Goal: Task Accomplishment & Management: Complete application form

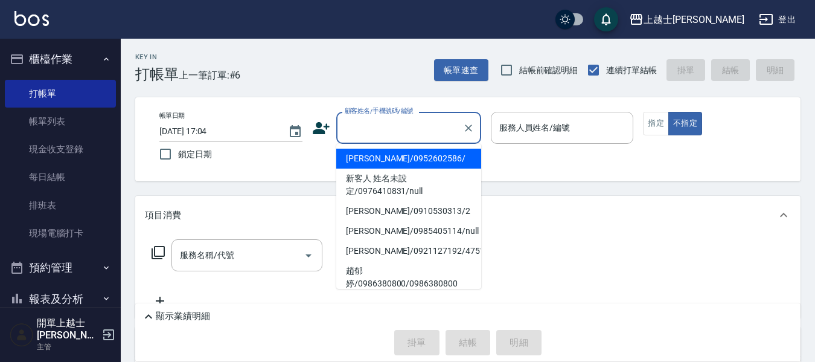
click at [412, 123] on input "顧客姓名/手機號碼/編號" at bounding box center [400, 127] width 116 height 21
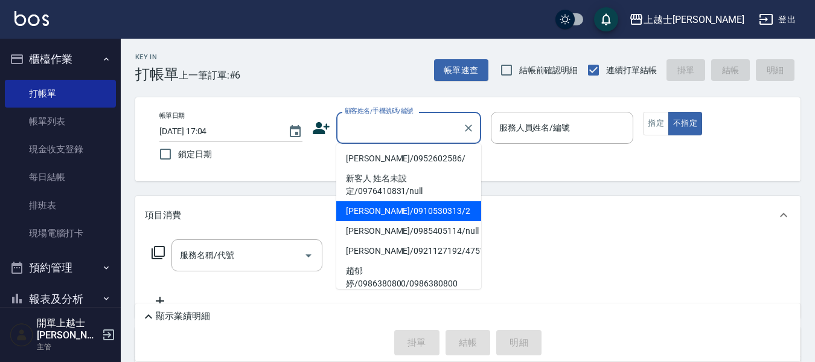
click at [395, 213] on li "[PERSON_NAME]/0910530313/2" at bounding box center [408, 211] width 145 height 20
type input "[PERSON_NAME]/0910530313/2"
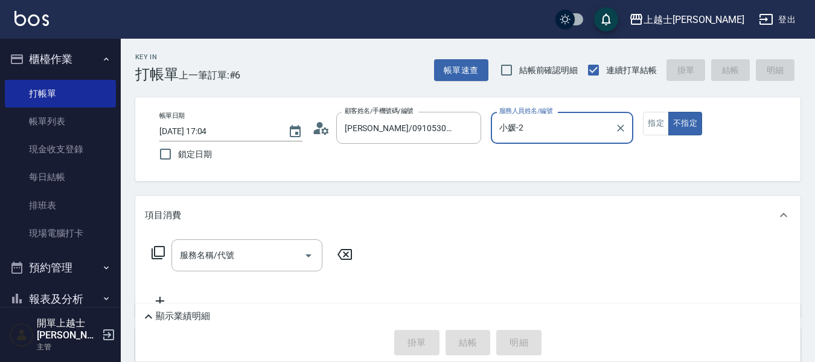
type input "小媛-2"
click at [219, 257] on input "服務名稱/代號" at bounding box center [238, 254] width 122 height 21
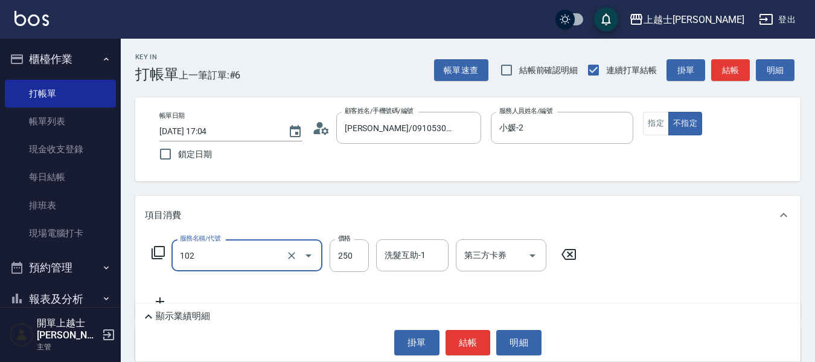
type input "精油洗髮(102)"
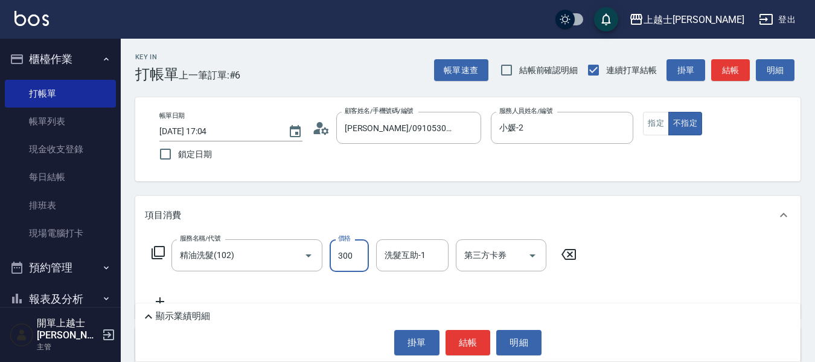
type input "300"
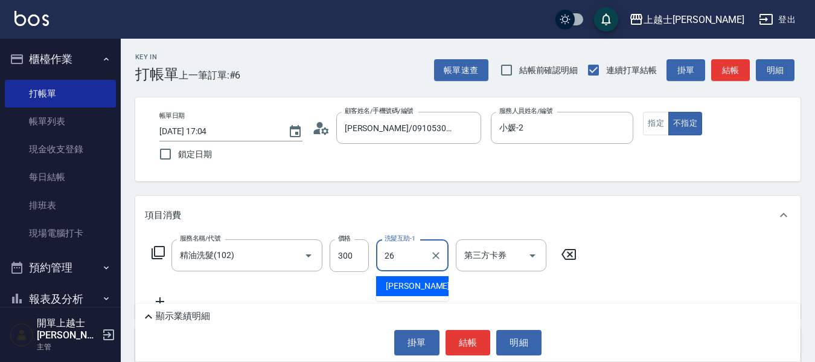
type input "小葉-26"
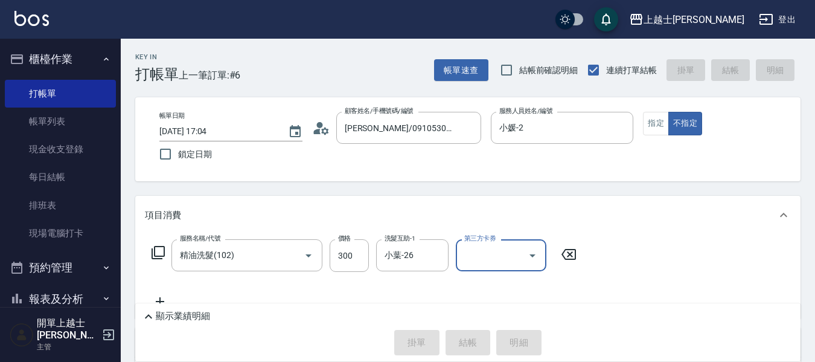
type input "[DATE] 18:05"
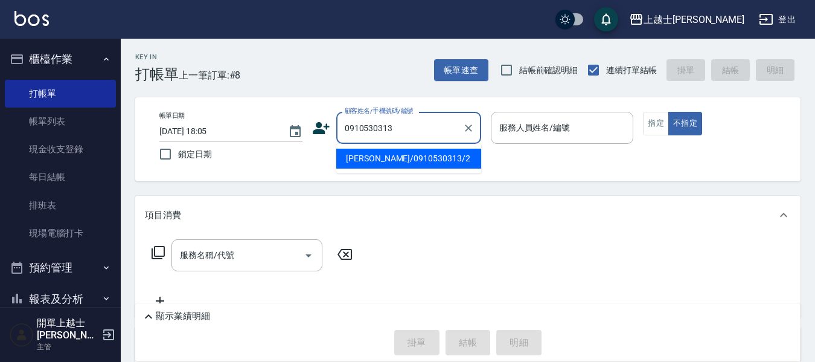
type input "[PERSON_NAME]/0910530313/2"
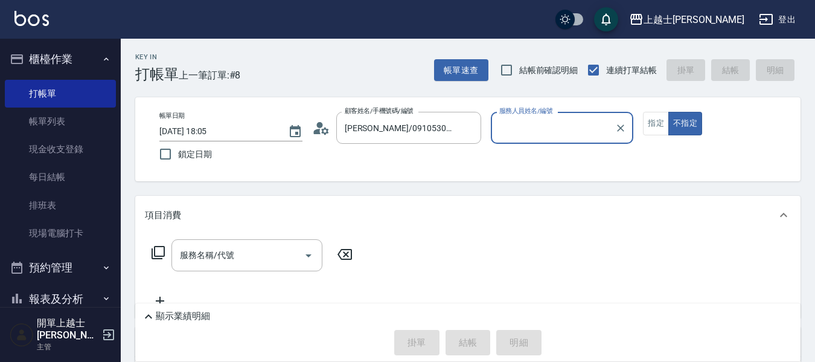
type input "小媛-2"
click at [668, 112] on button "不指定" at bounding box center [685, 124] width 34 height 24
type button "false"
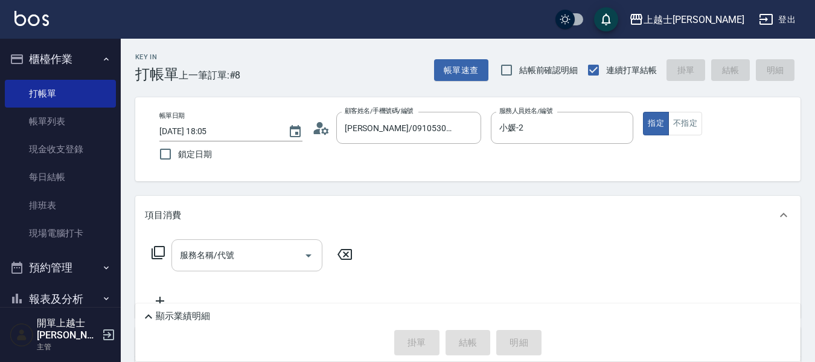
click at [209, 267] on div "服務名稱/代號" at bounding box center [246, 255] width 151 height 32
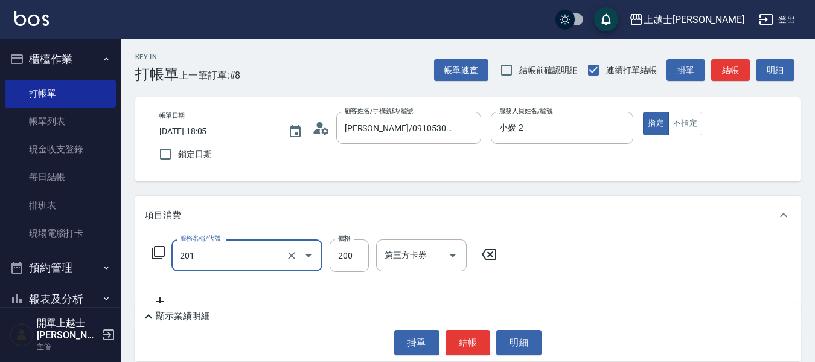
type input "B級單剪(201)"
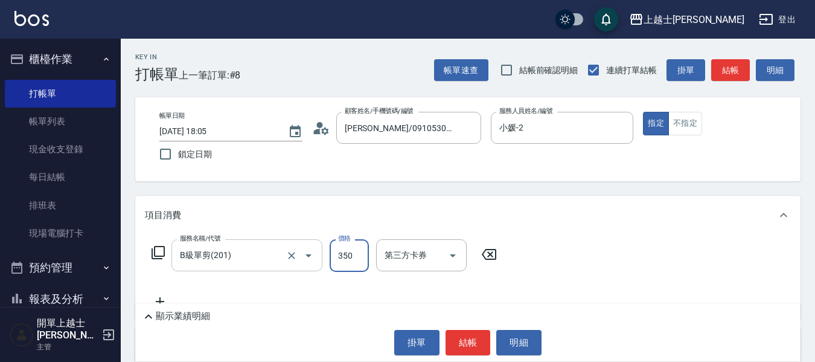
type input "350"
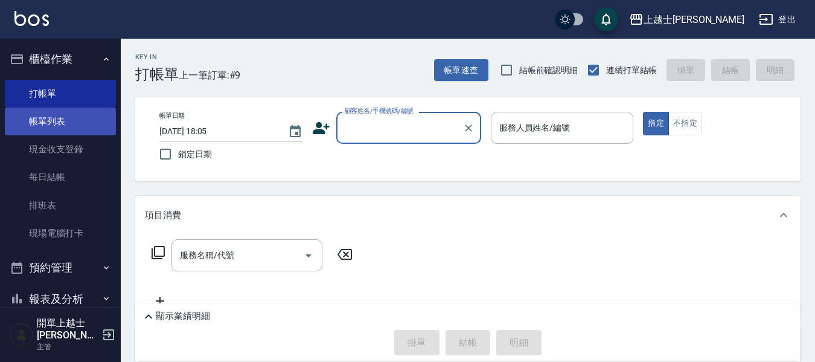
click at [78, 122] on link "帳單列表" at bounding box center [60, 121] width 111 height 28
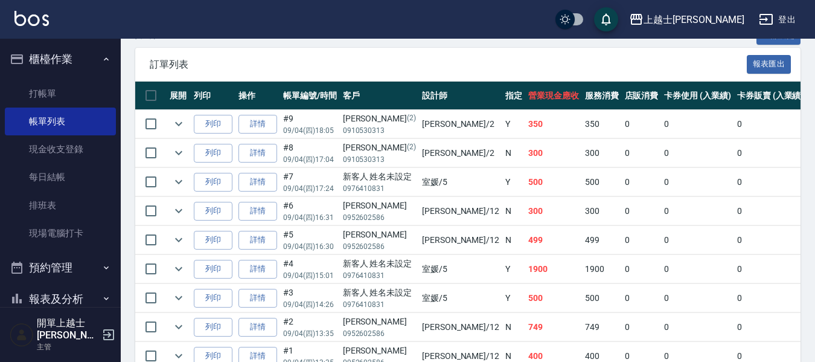
scroll to position [296, 0]
